Goal: Information Seeking & Learning: Learn about a topic

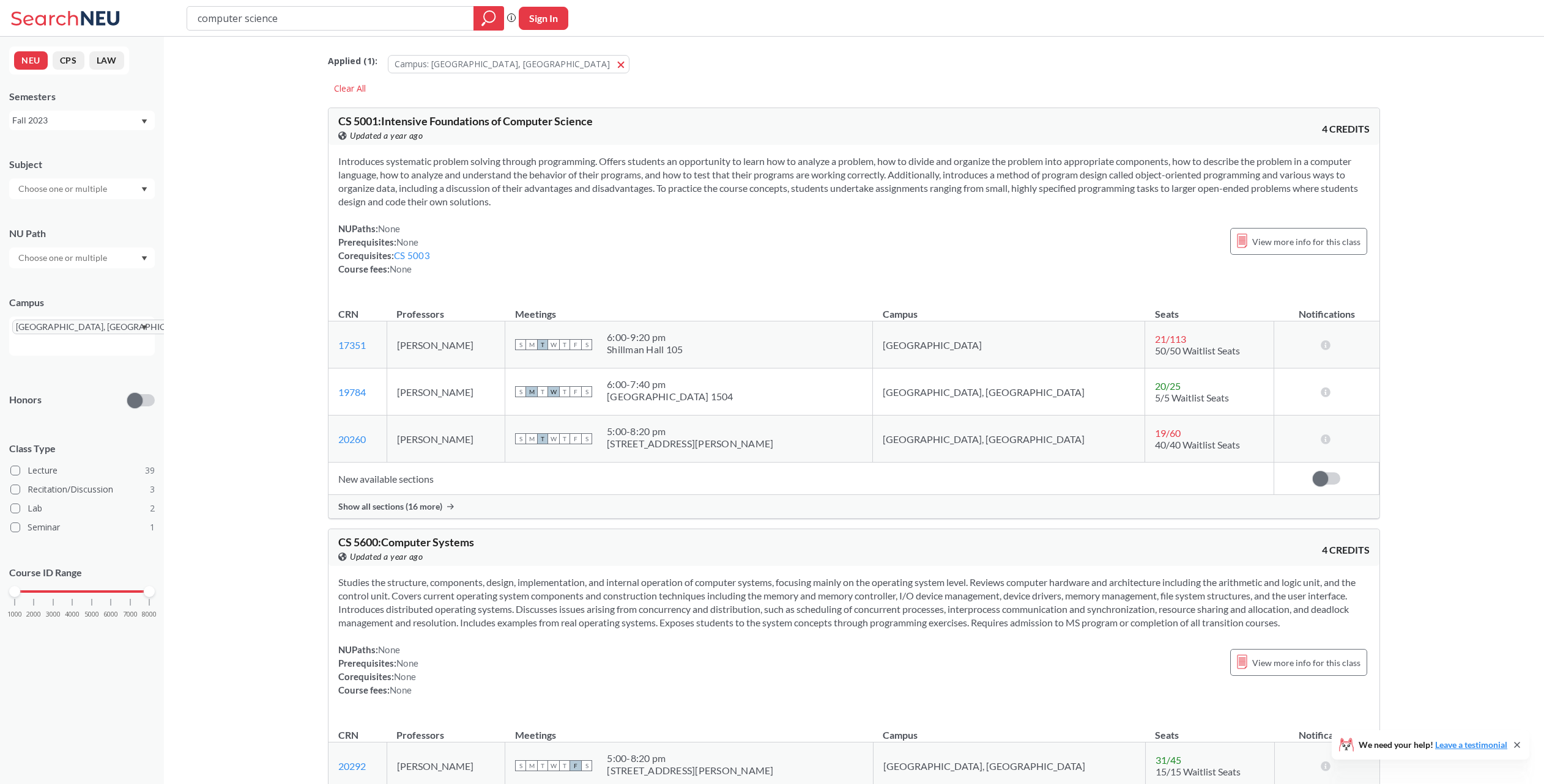
click at [137, 130] on div "NEU CPS LAW Semesters Fall 2023 Subject NU [GEOGRAPHIC_DATA] [GEOGRAPHIC_DATA],…" at bounding box center [82, 411] width 164 height 748
click at [141, 124] on div "Fall 2023" at bounding box center [81, 120] width 145 height 19
click at [131, 160] on div "Fall 2025" at bounding box center [81, 147] width 145 height 34
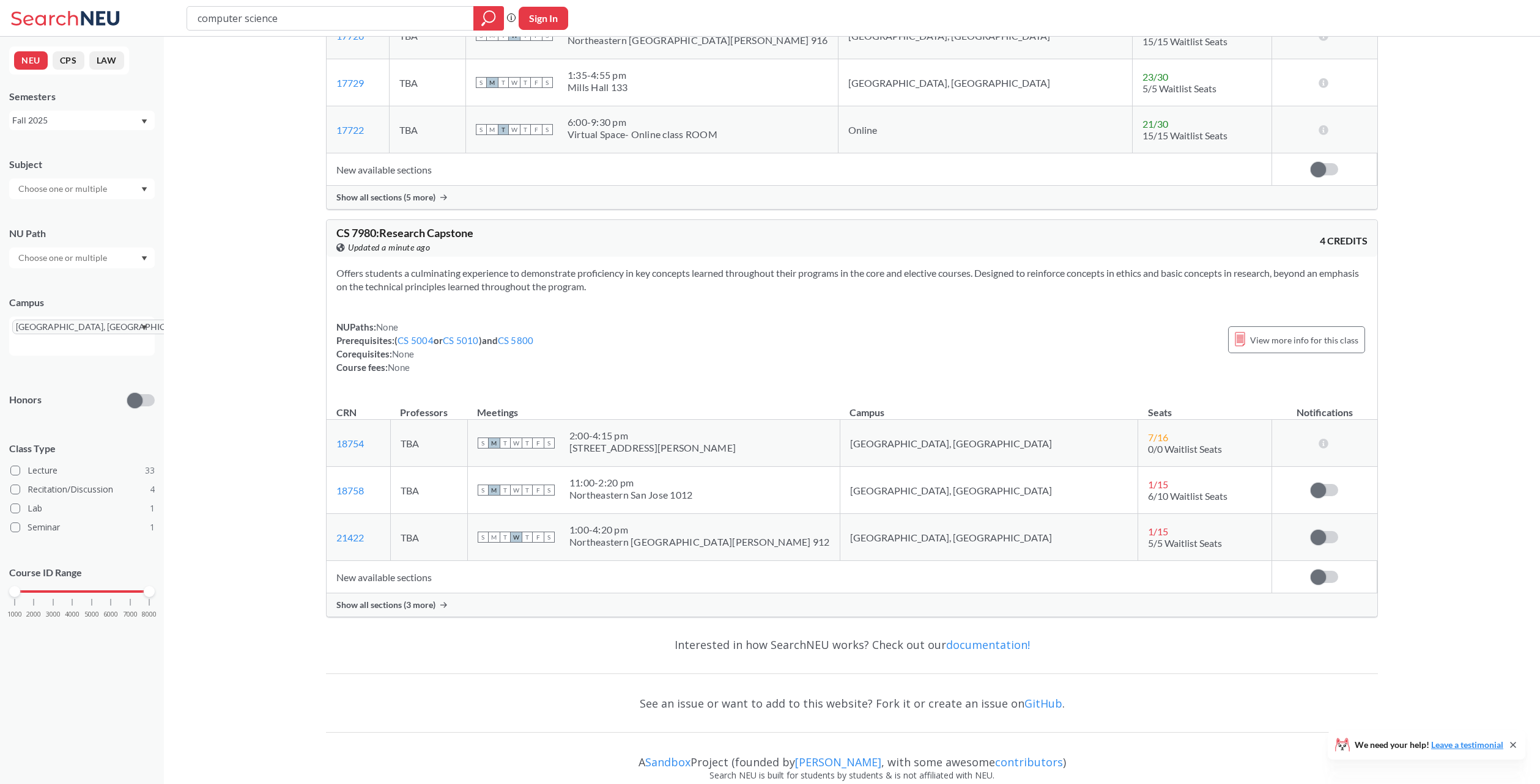
scroll to position [15345, 0]
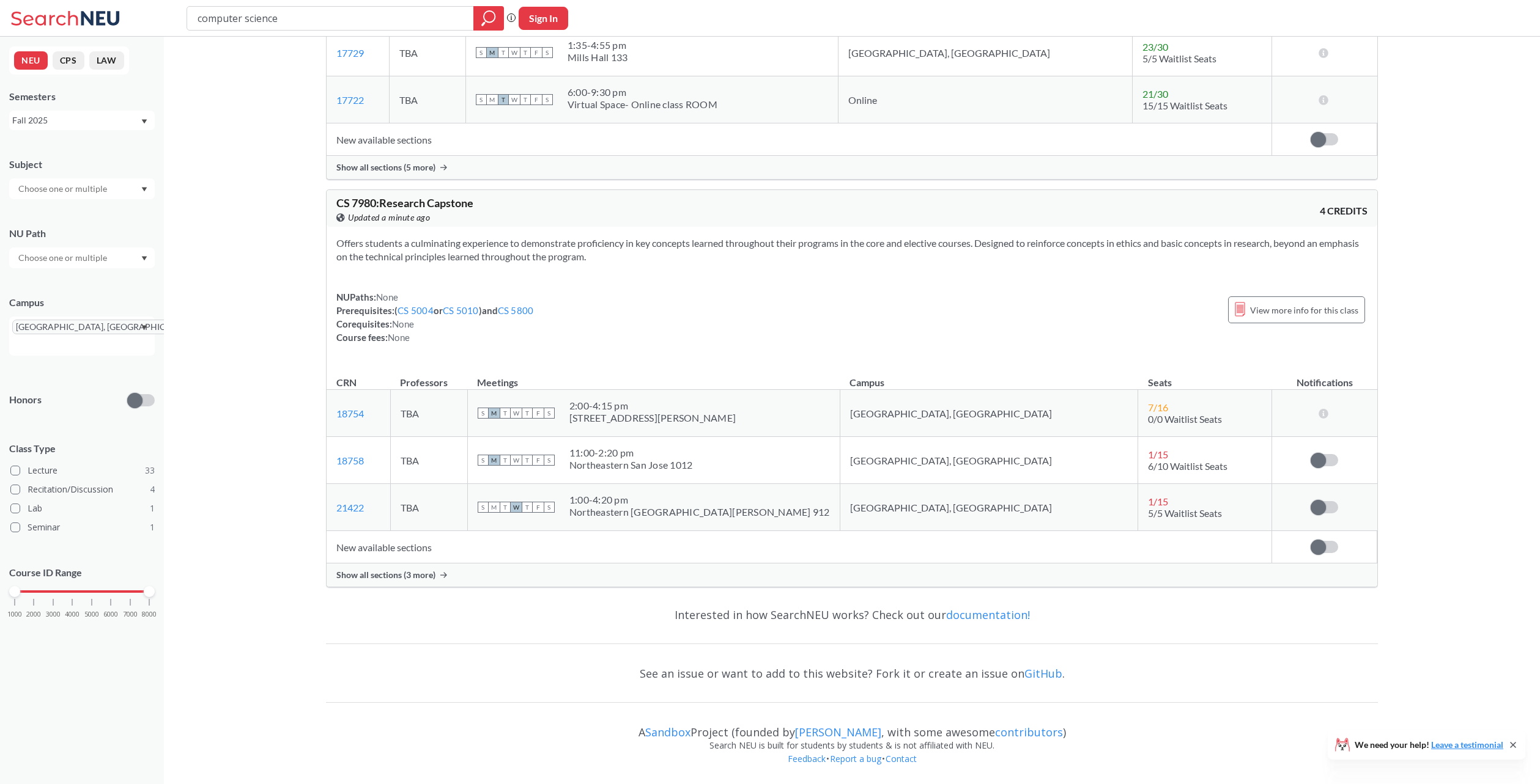
drag, startPoint x: 1277, startPoint y: 317, endPoint x: 1224, endPoint y: 339, distance: 57.4
click at [1224, 339] on div "NUPaths: None Prerequisites: ( CS 5004 or CS 5010 ) and CS 5800 Corequisites: N…" at bounding box center [852, 317] width 1031 height 54
click at [1253, 319] on div "View more info for this class" at bounding box center [1297, 310] width 137 height 27
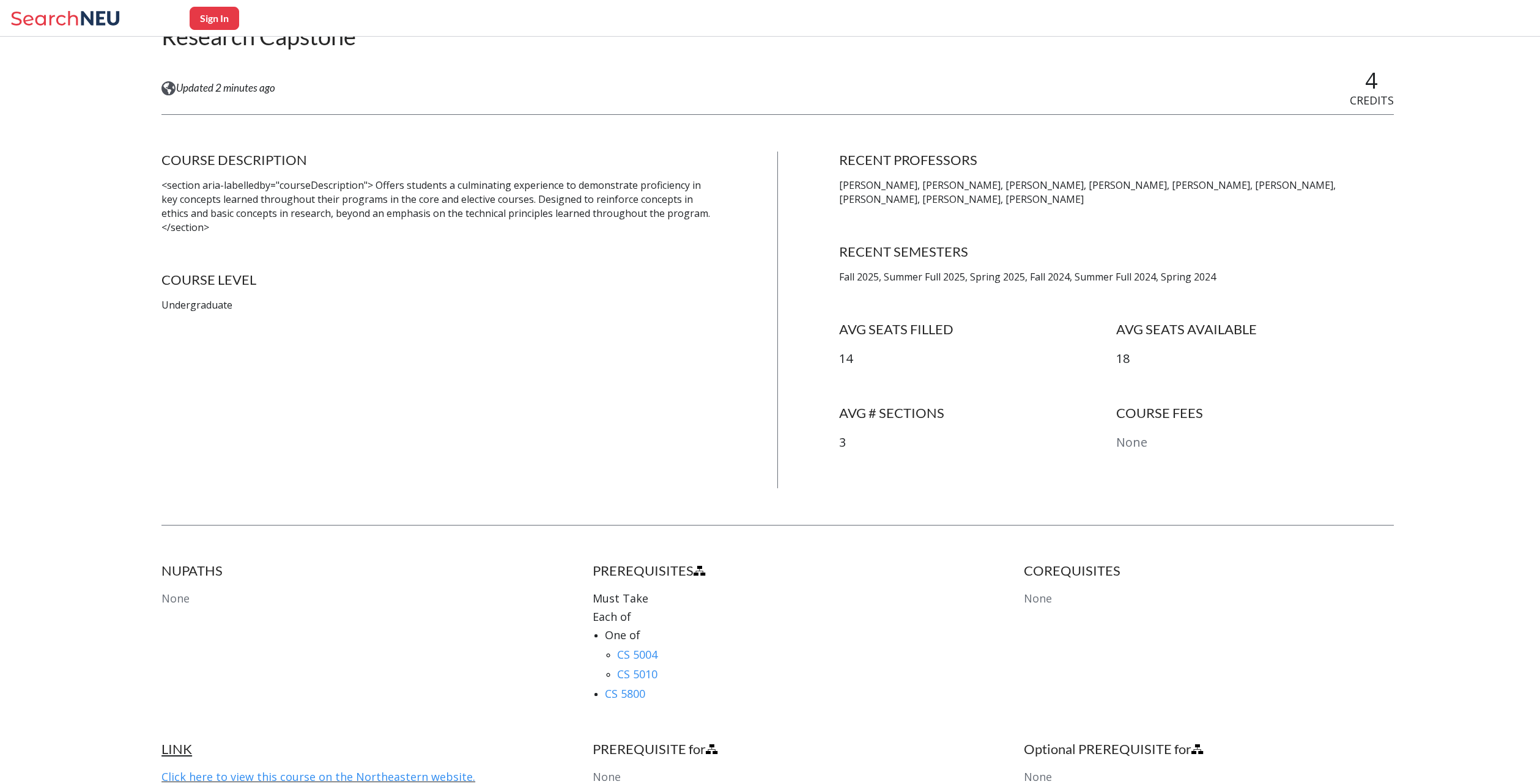
scroll to position [152, 0]
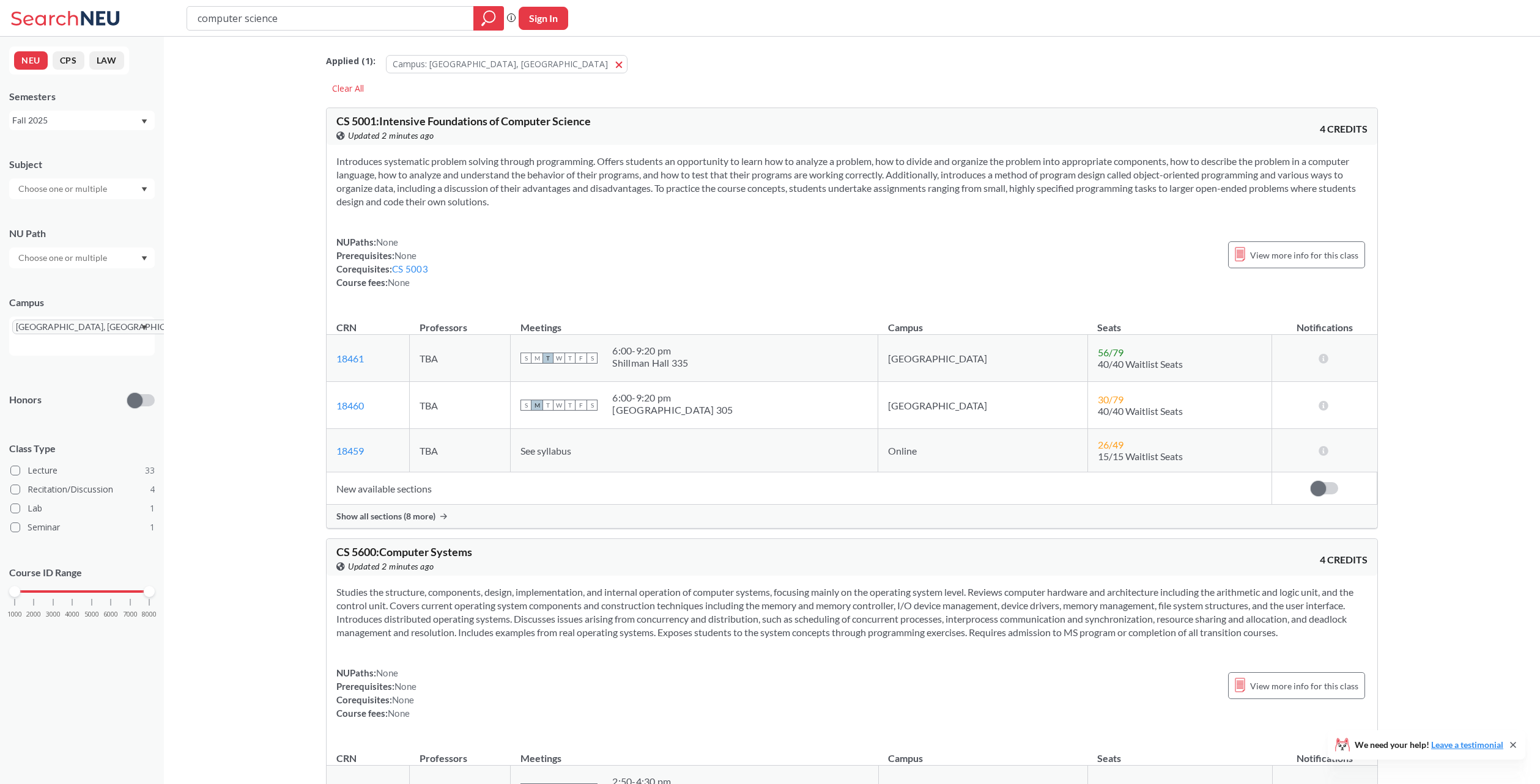
click at [121, 253] on div at bounding box center [81, 258] width 145 height 21
click at [122, 194] on div at bounding box center [81, 189] width 145 height 21
click at [120, 215] on div "CS ( 24 )" at bounding box center [85, 210] width 138 height 14
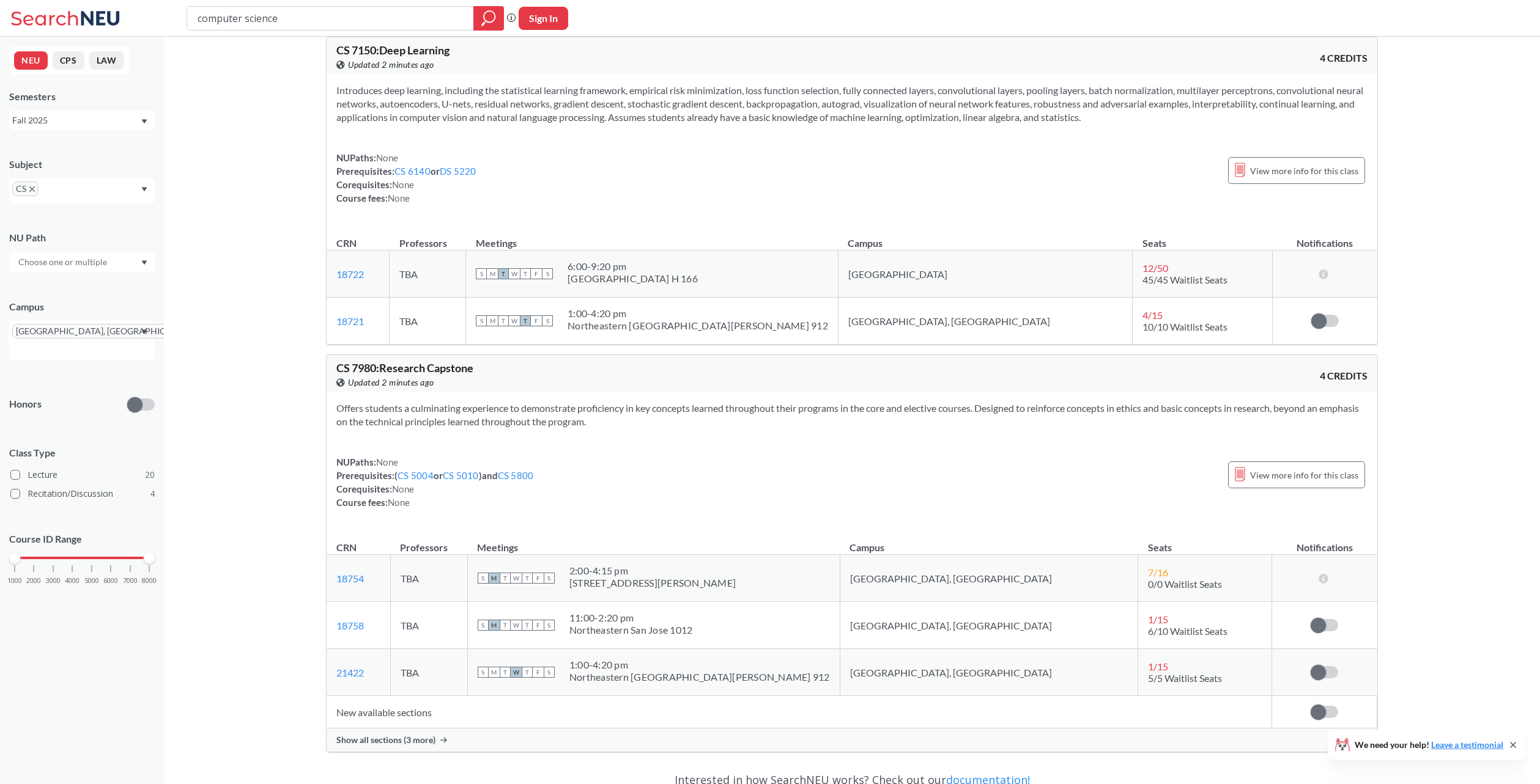
scroll to position [8929, 0]
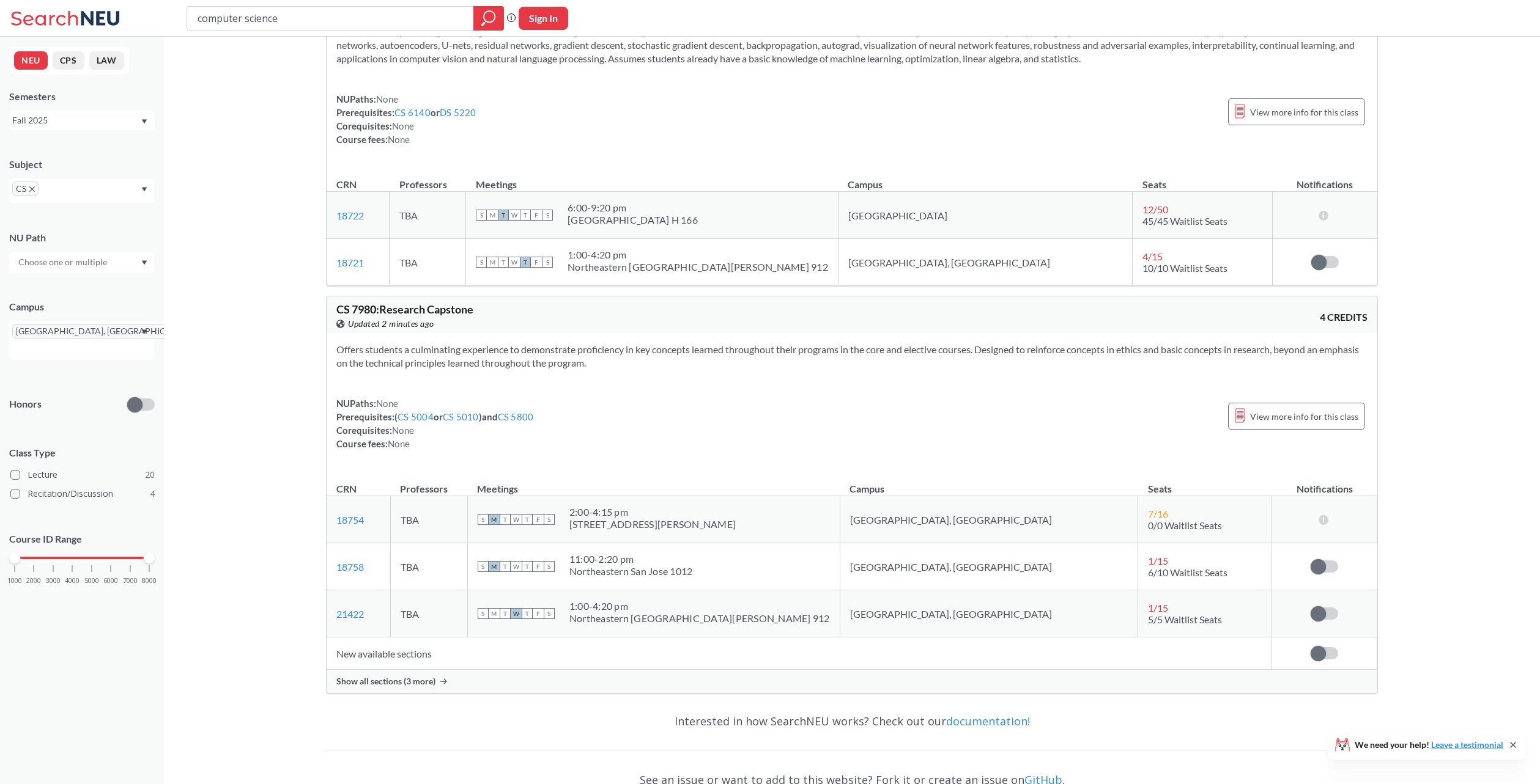
click at [407, 687] on span "Show all sections (3 more)" at bounding box center [385, 682] width 99 height 11
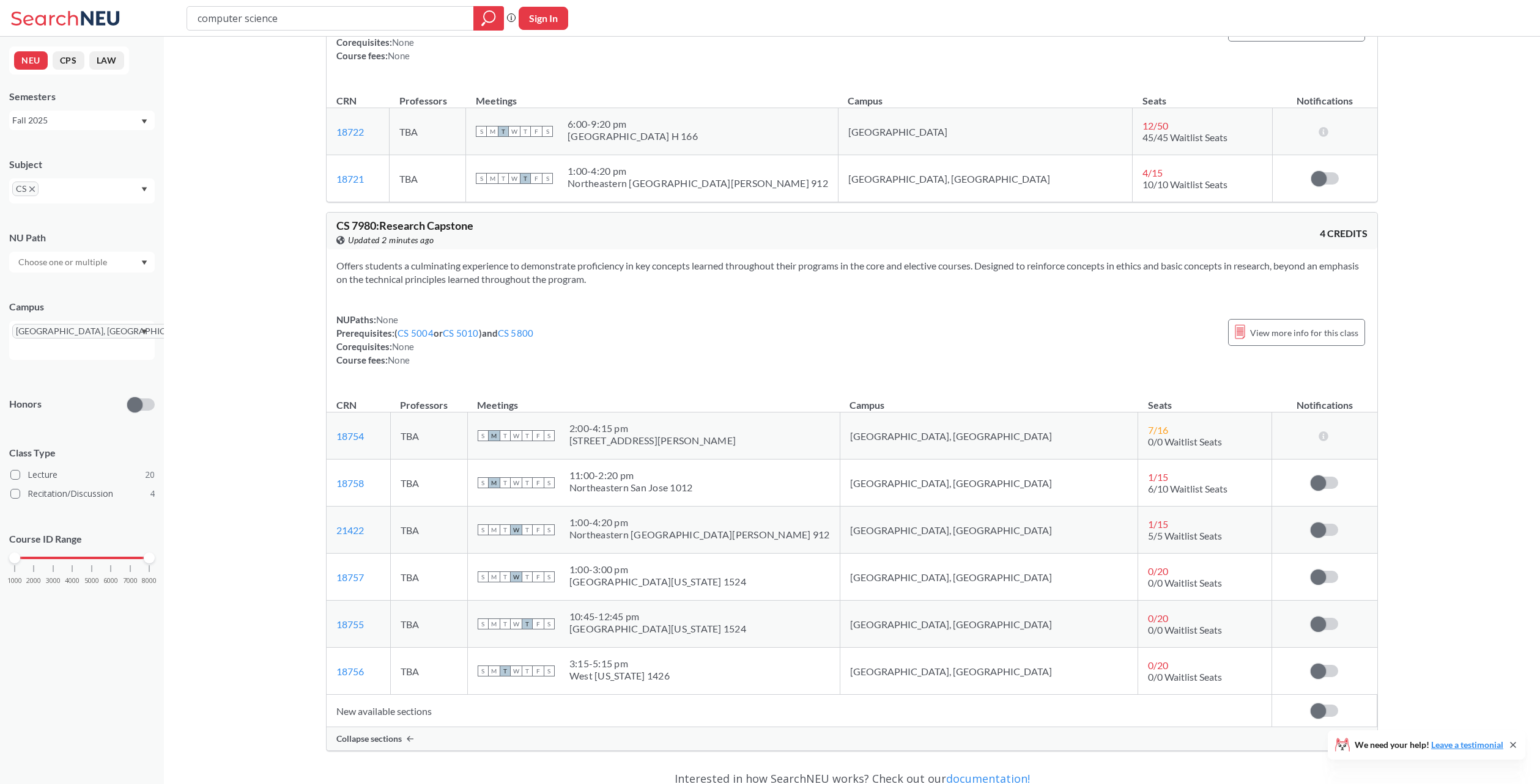
scroll to position [9158, 0]
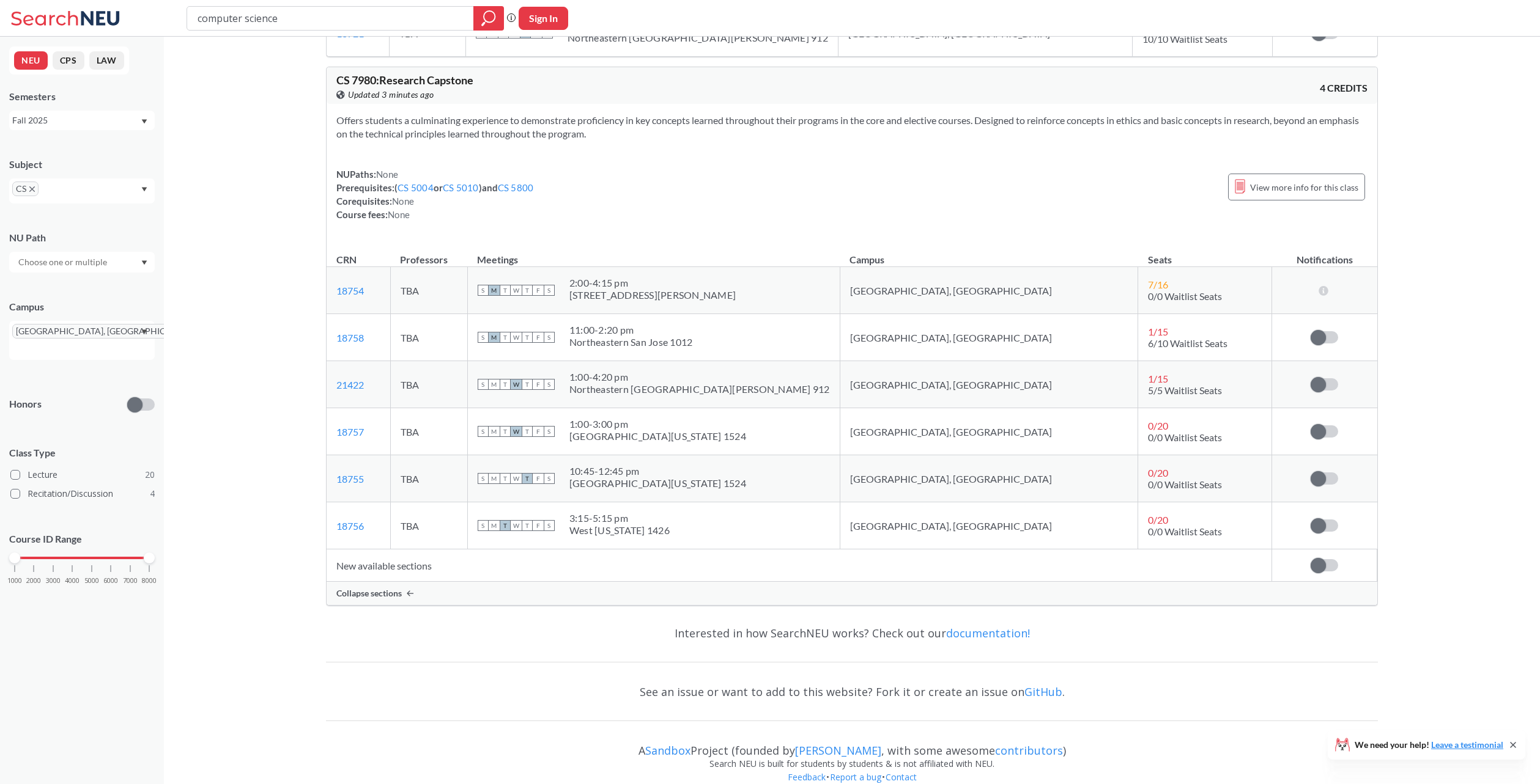
drag, startPoint x: 349, startPoint y: 417, endPoint x: 349, endPoint y: 424, distance: 7.0
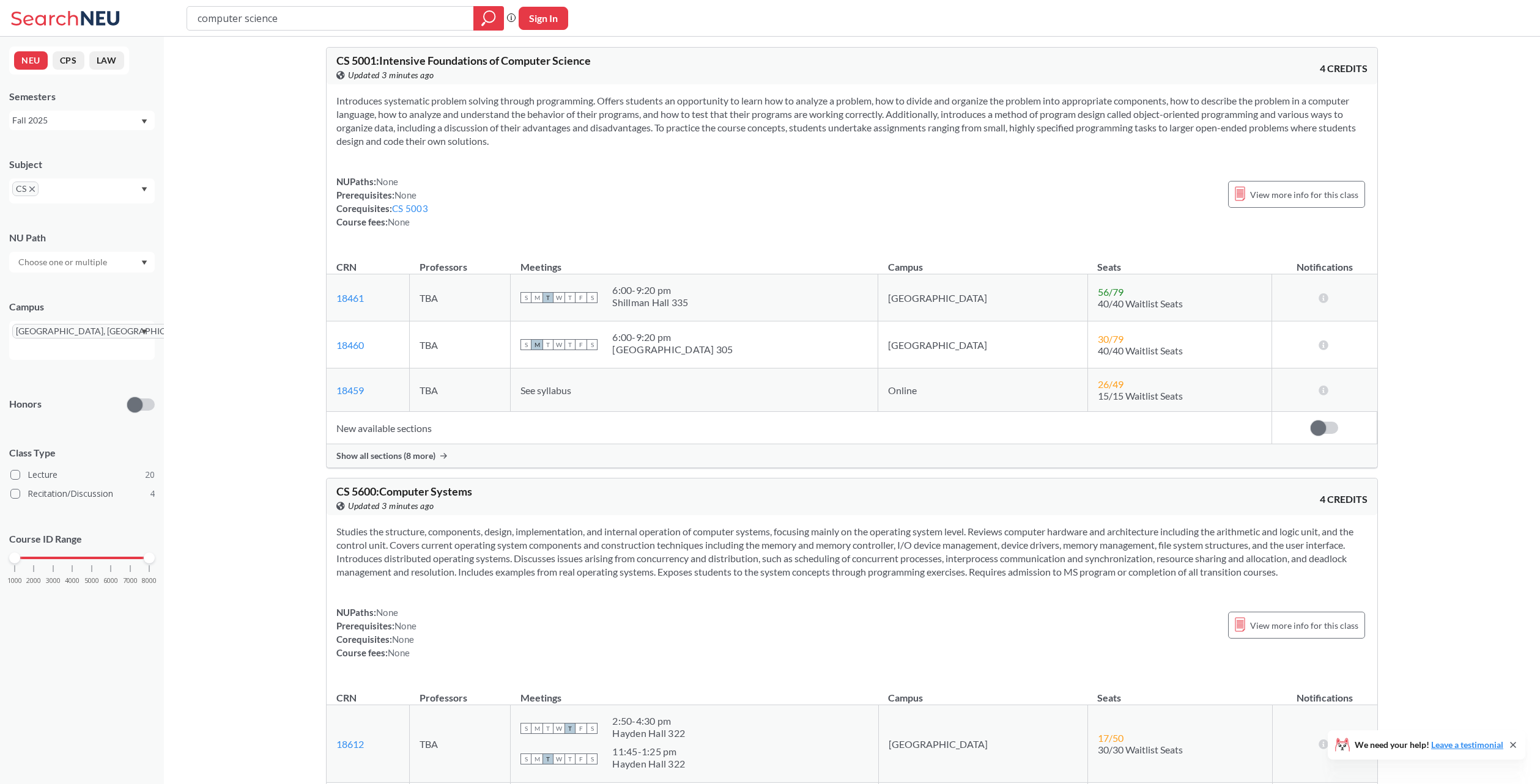
scroll to position [0, 0]
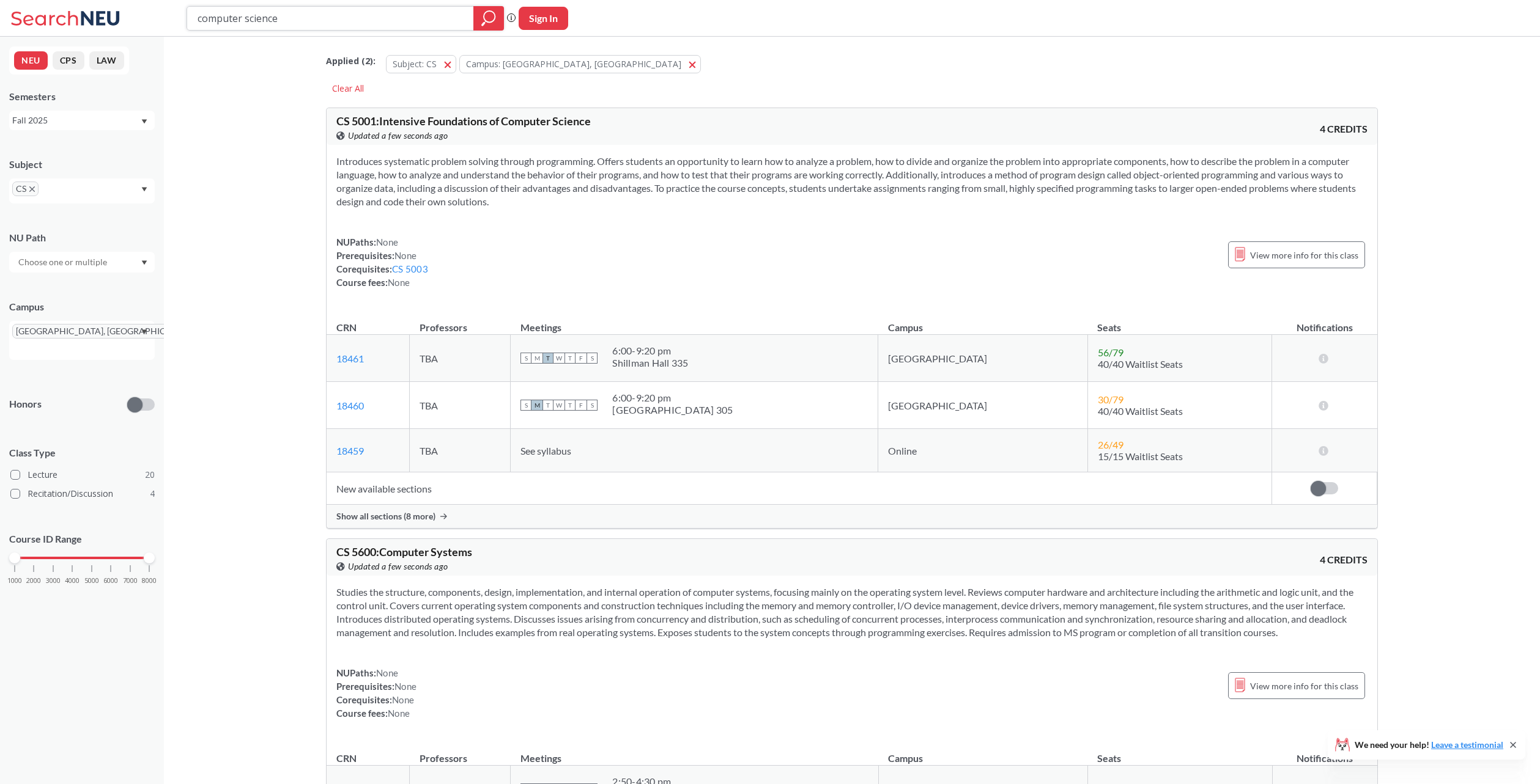
click at [317, 8] on input "computer science" at bounding box center [331, 18] width 268 height 21
type input "computer science 7980"
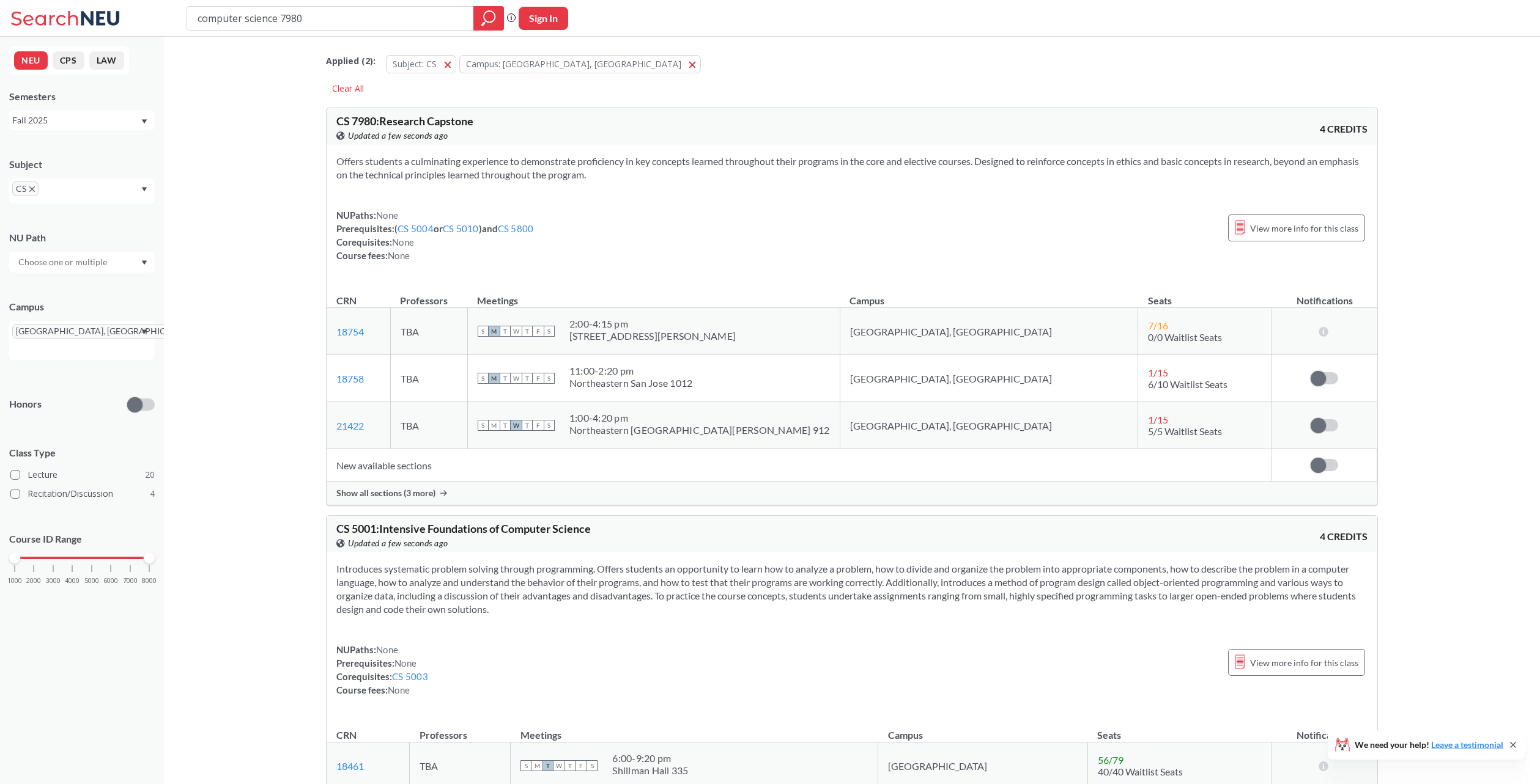
click at [412, 499] on div "Show all sections (3 more)" at bounding box center [852, 493] width 1051 height 23
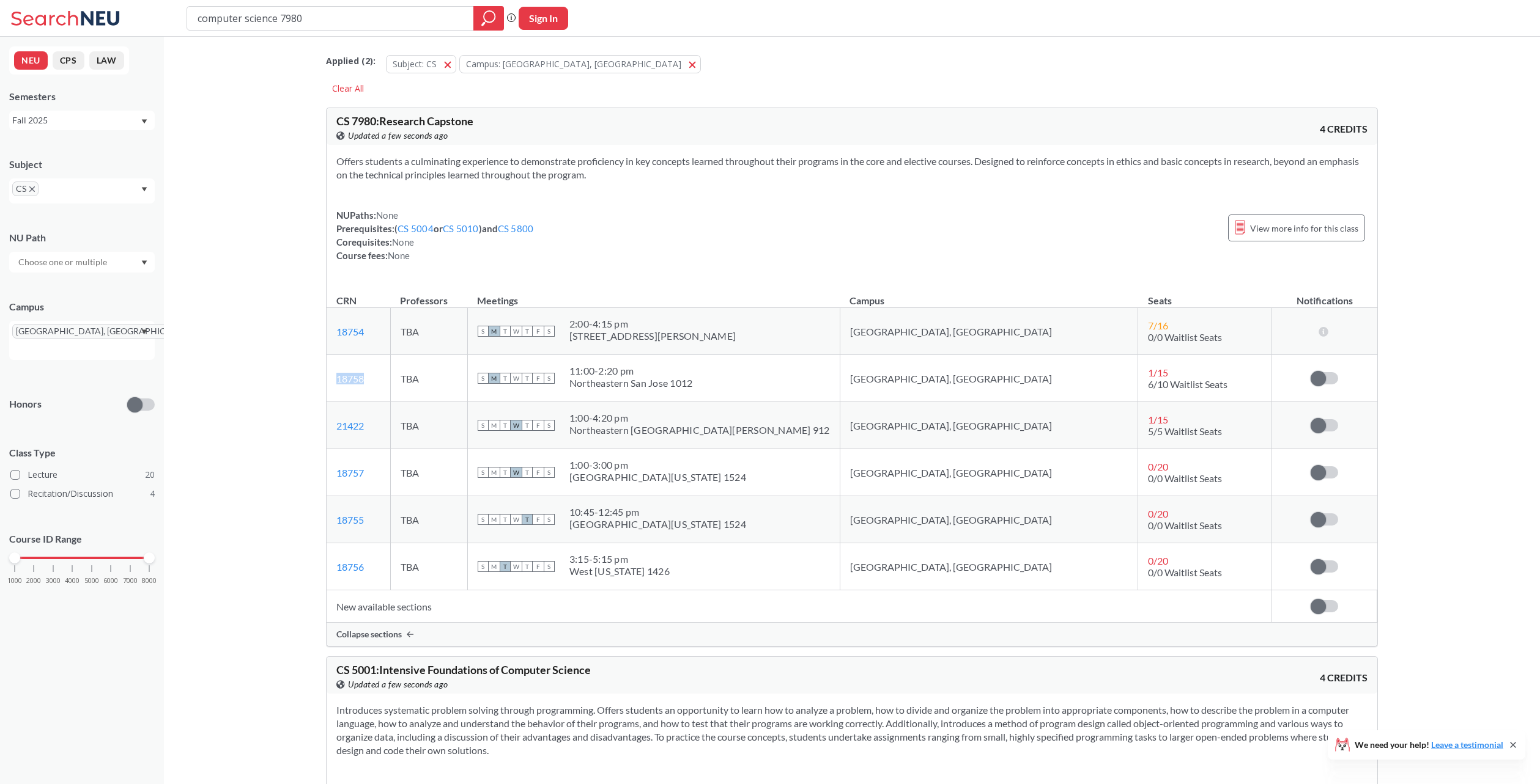
drag, startPoint x: 385, startPoint y: 380, endPoint x: 335, endPoint y: 384, distance: 50.2
click at [335, 384] on td "18758 View this section on Banner." at bounding box center [358, 379] width 63 height 47
copy link "18758"
